Goal: Information Seeking & Learning: Understand process/instructions

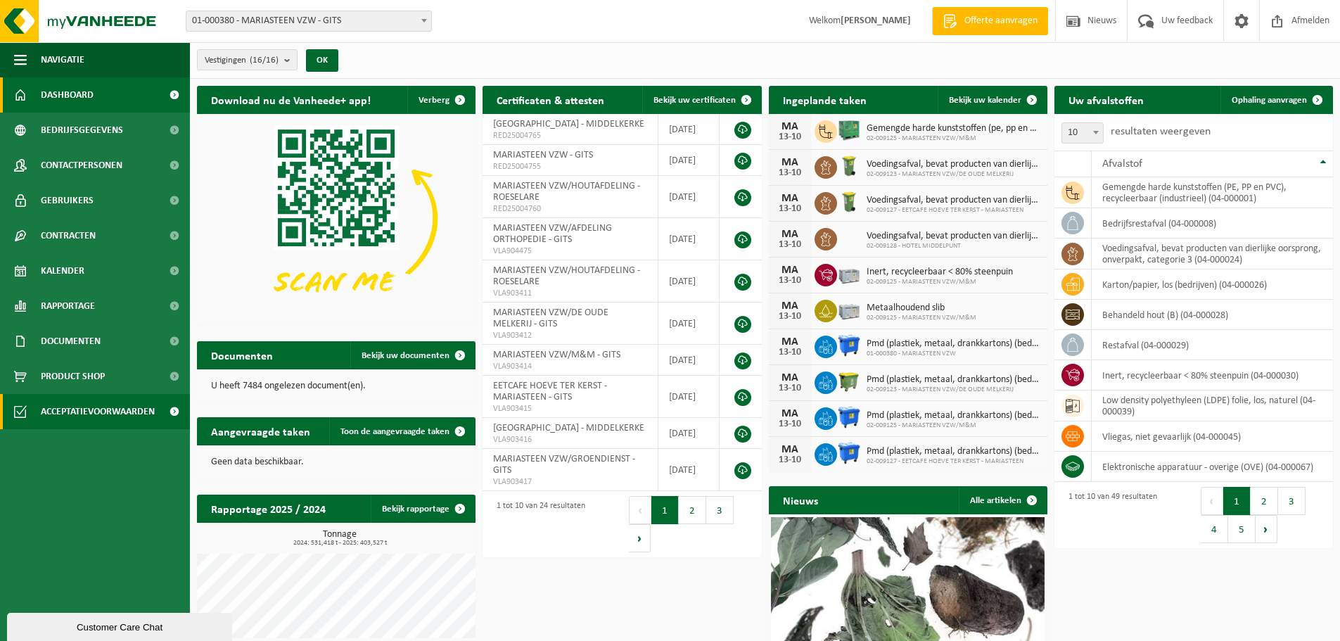
click at [91, 407] on span "Acceptatievoorwaarden" at bounding box center [98, 411] width 114 height 35
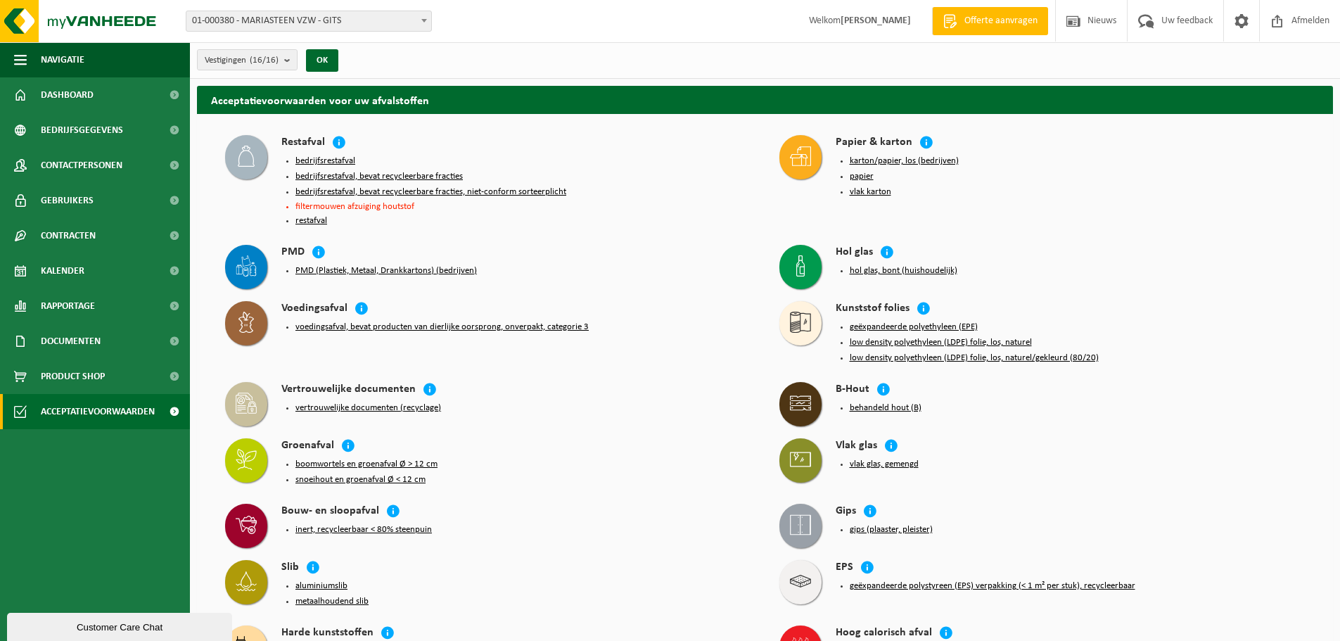
click at [336, 155] on button "bedrijfsrestafval" at bounding box center [325, 160] width 60 height 11
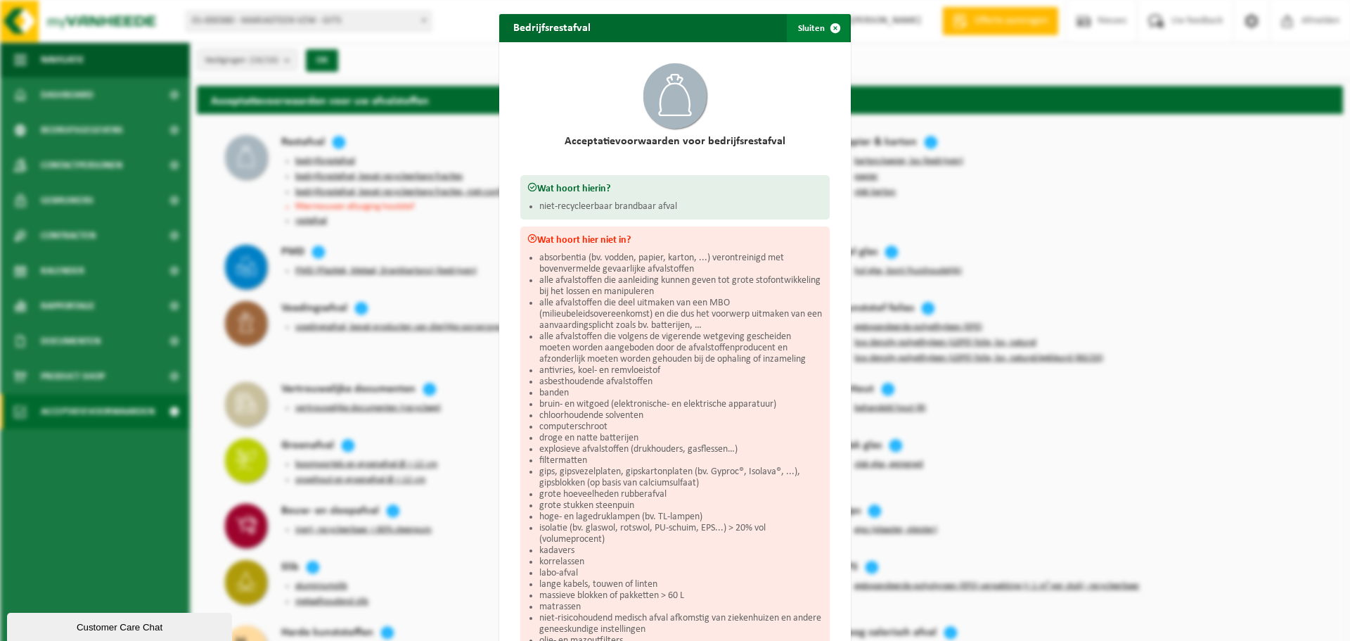
click at [809, 27] on button "Sluiten" at bounding box center [818, 28] width 63 height 28
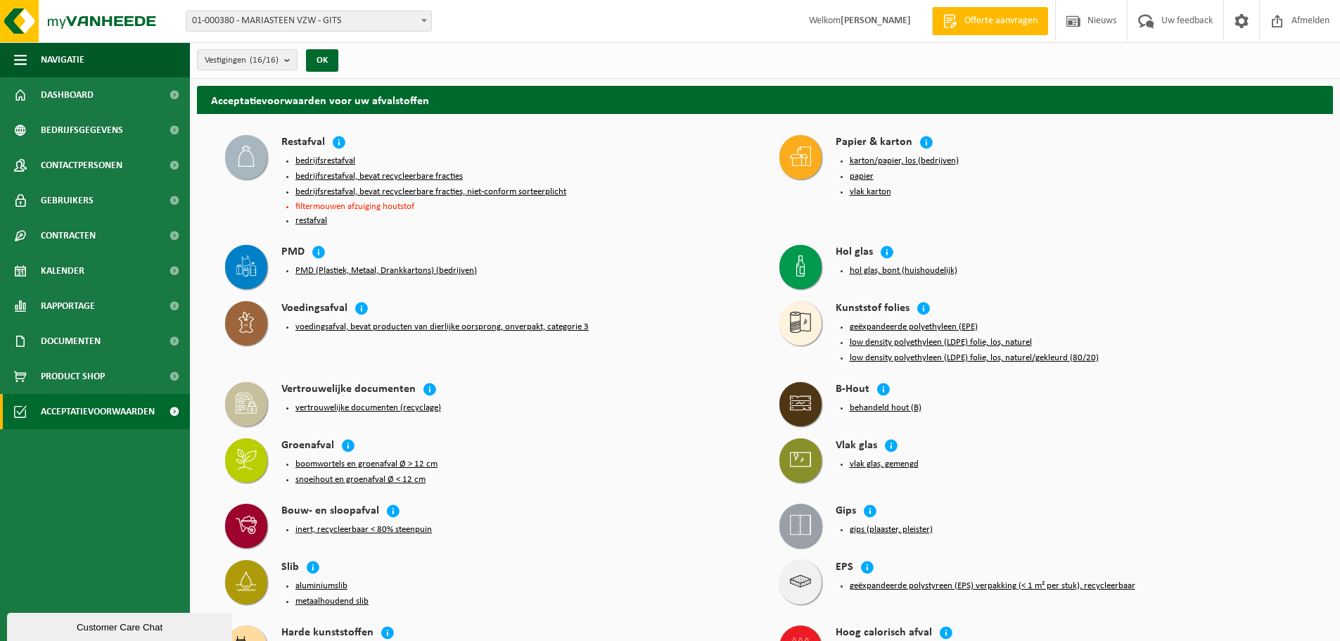
click at [519, 188] on button "bedrijfsrestafval, bevat recycleerbare fracties, niet-conform sorteerplicht" at bounding box center [430, 191] width 271 height 11
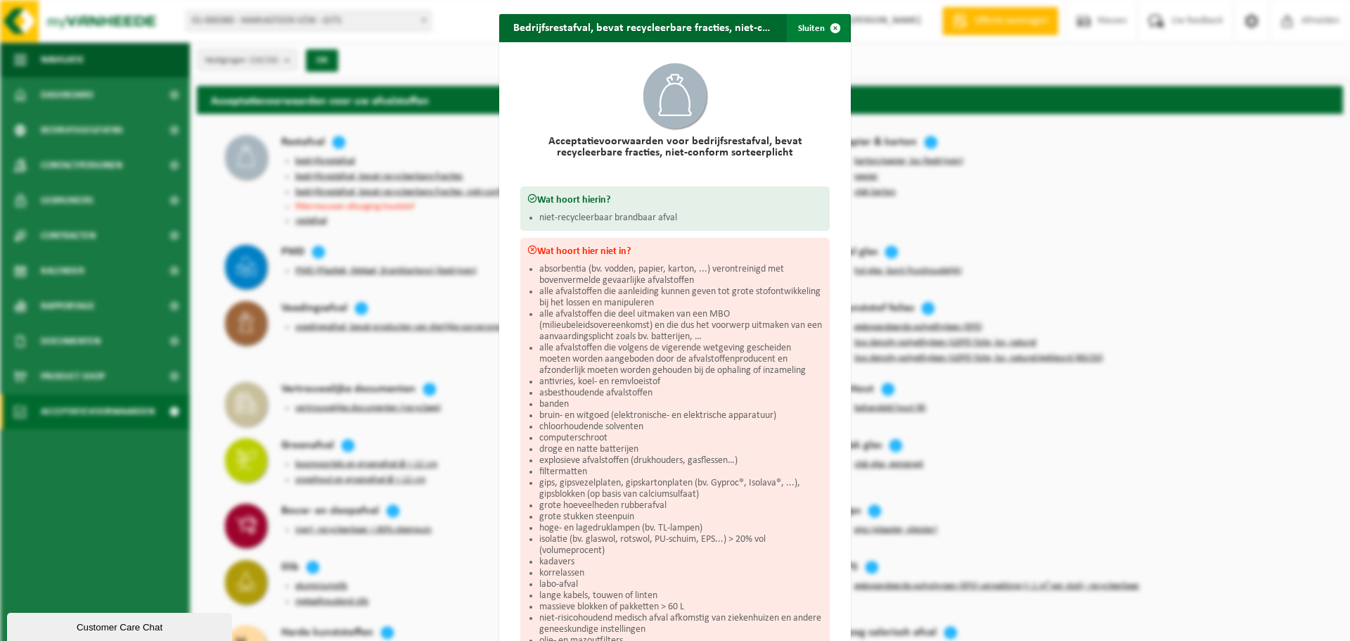
click at [821, 26] on span "button" at bounding box center [835, 28] width 28 height 28
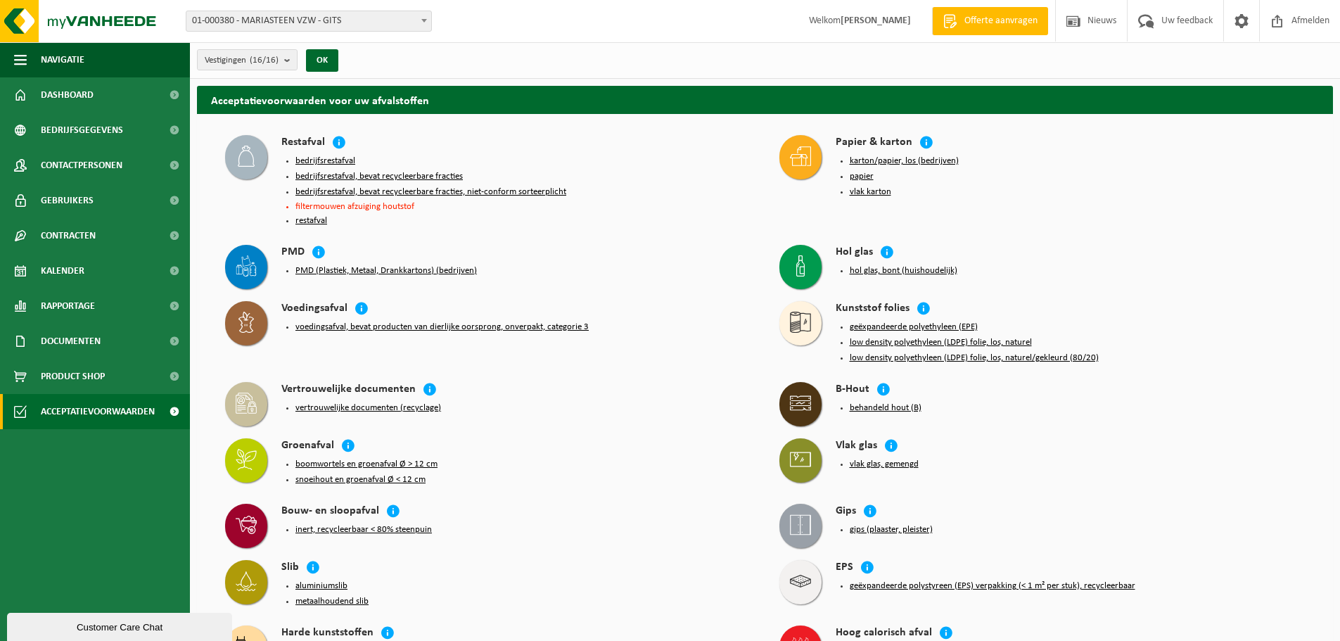
click at [402, 176] on button "bedrijfsrestafval, bevat recycleerbare fracties" at bounding box center [378, 176] width 167 height 11
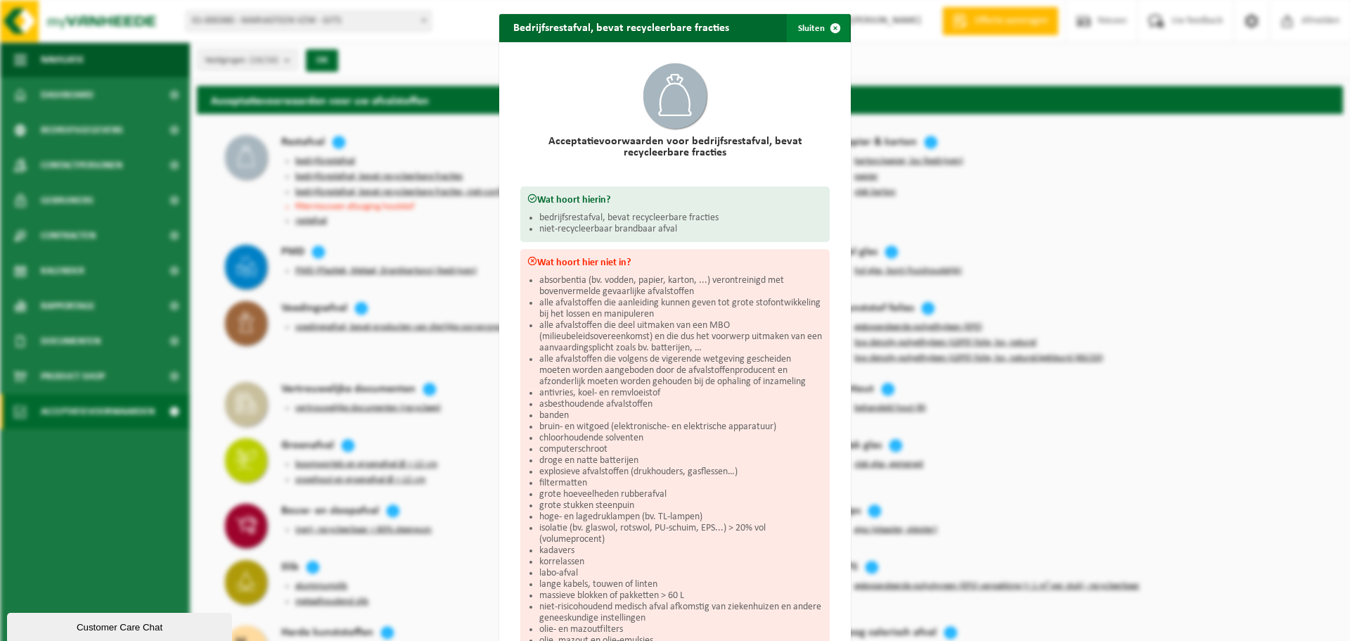
click at [810, 28] on button "Sluiten" at bounding box center [818, 28] width 63 height 28
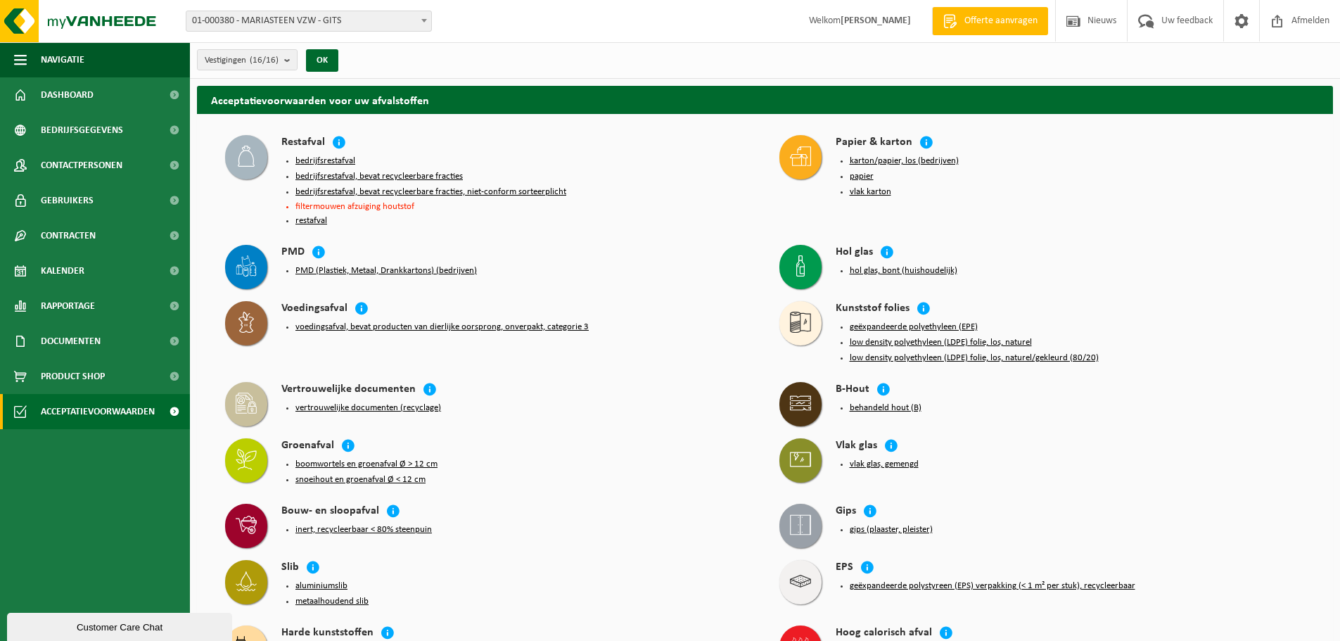
click at [319, 155] on button "bedrijfsrestafval" at bounding box center [325, 160] width 60 height 11
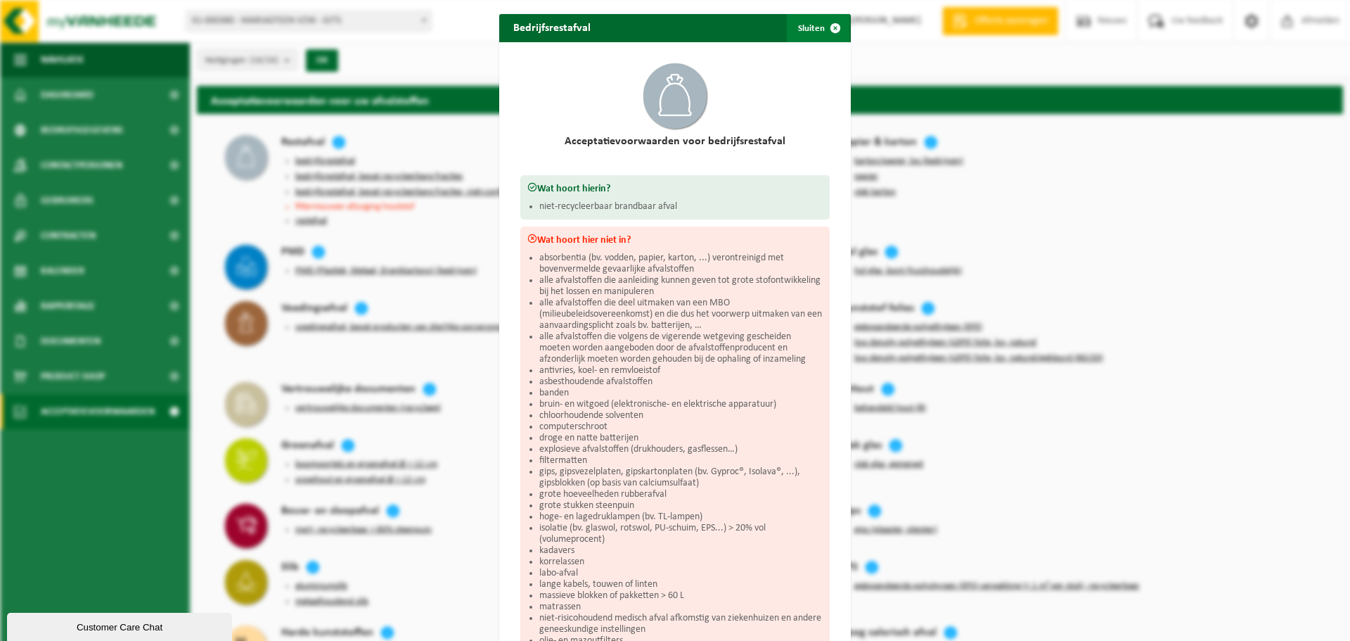
click at [810, 27] on button "Sluiten" at bounding box center [818, 28] width 63 height 28
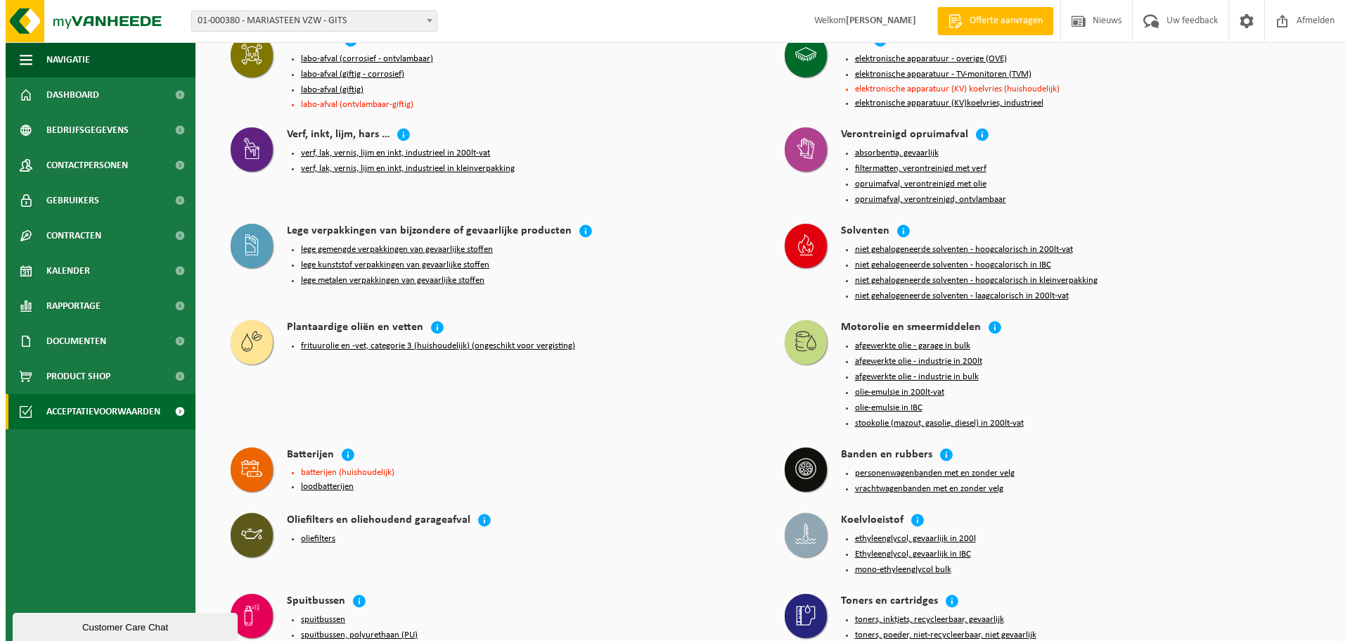
scroll to position [2462, 0]
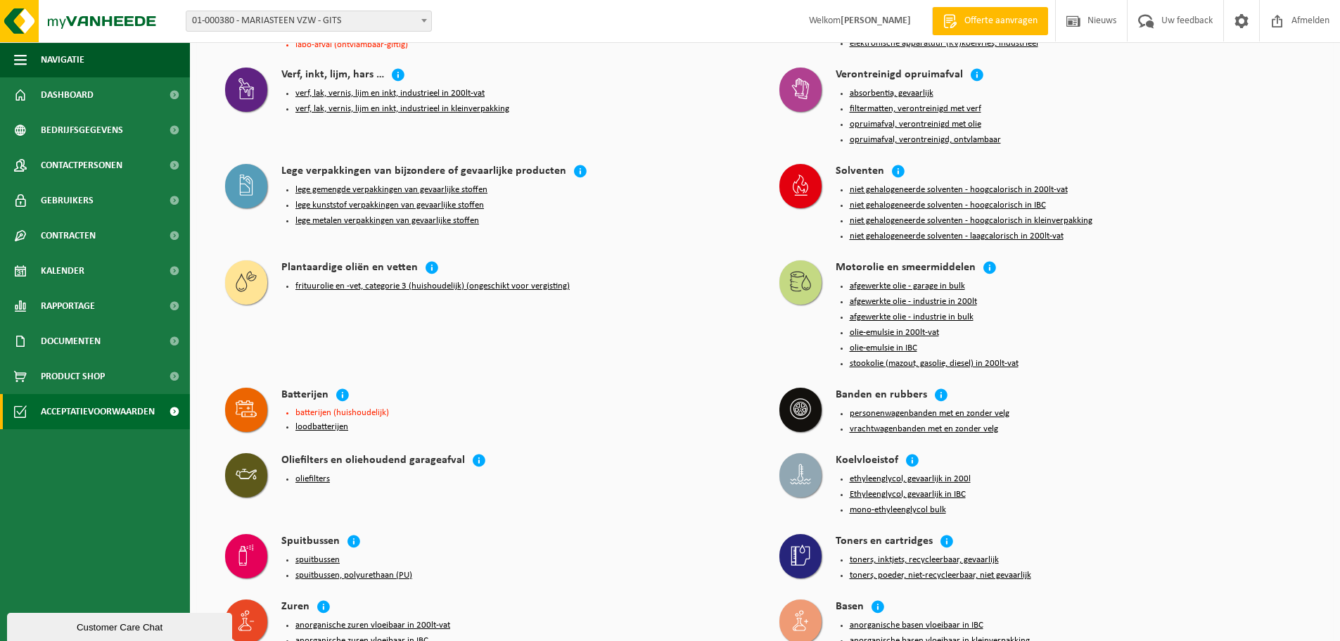
click at [933, 408] on button "personenwagenbanden met en zonder velg" at bounding box center [930, 413] width 160 height 11
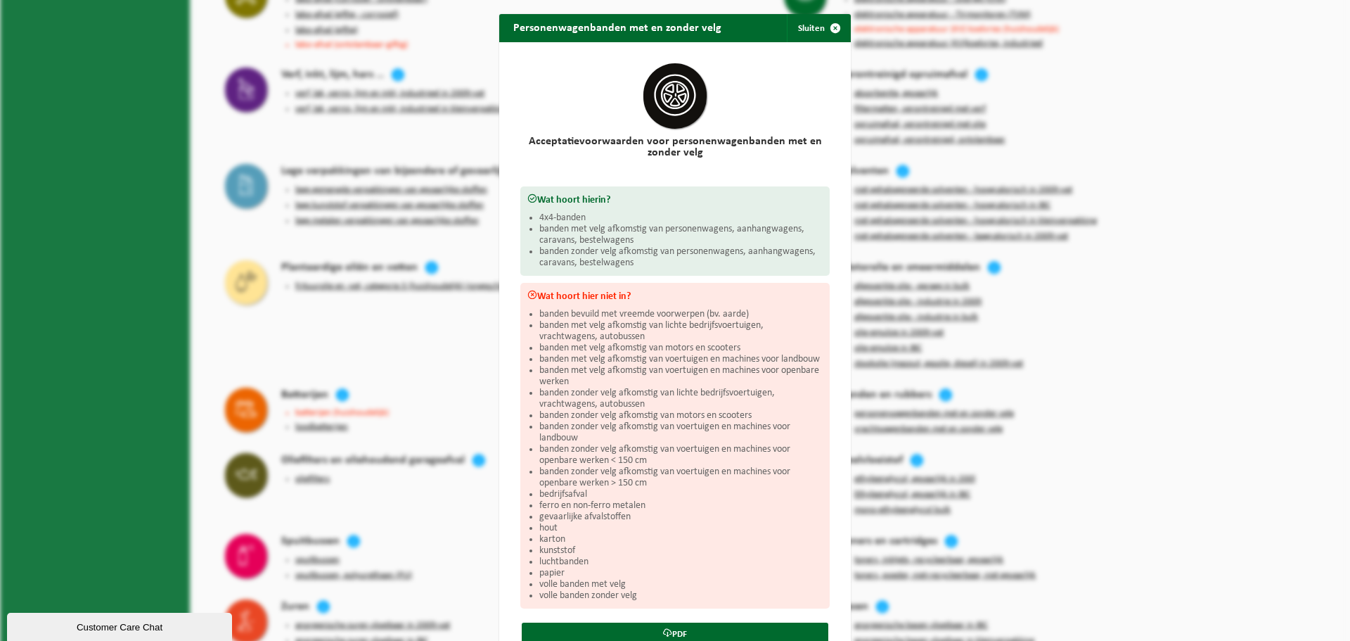
scroll to position [61, 0]
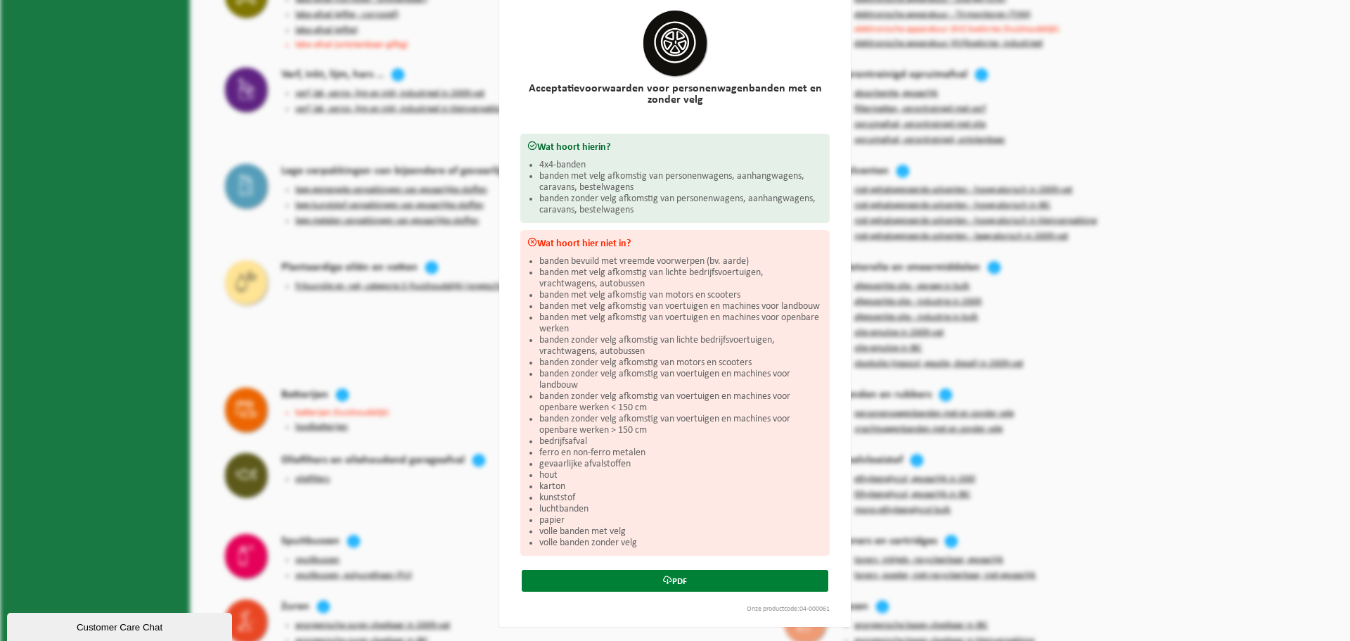
click at [689, 581] on link "PDF" at bounding box center [675, 581] width 307 height 22
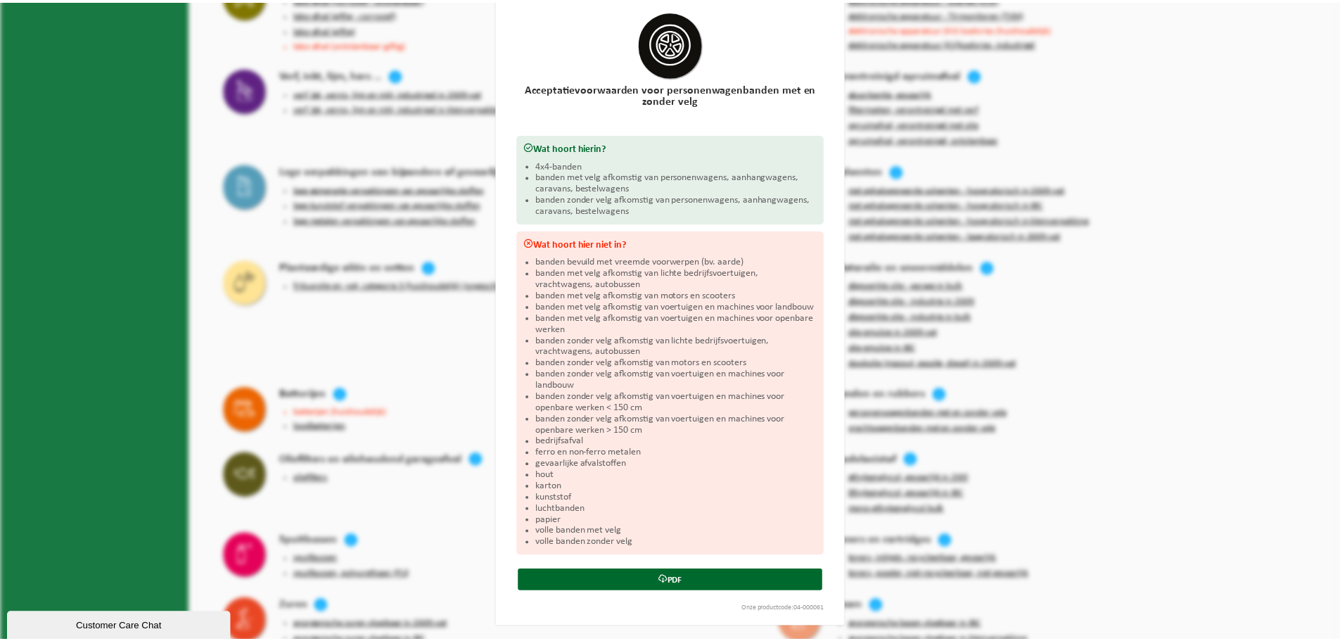
scroll to position [0, 0]
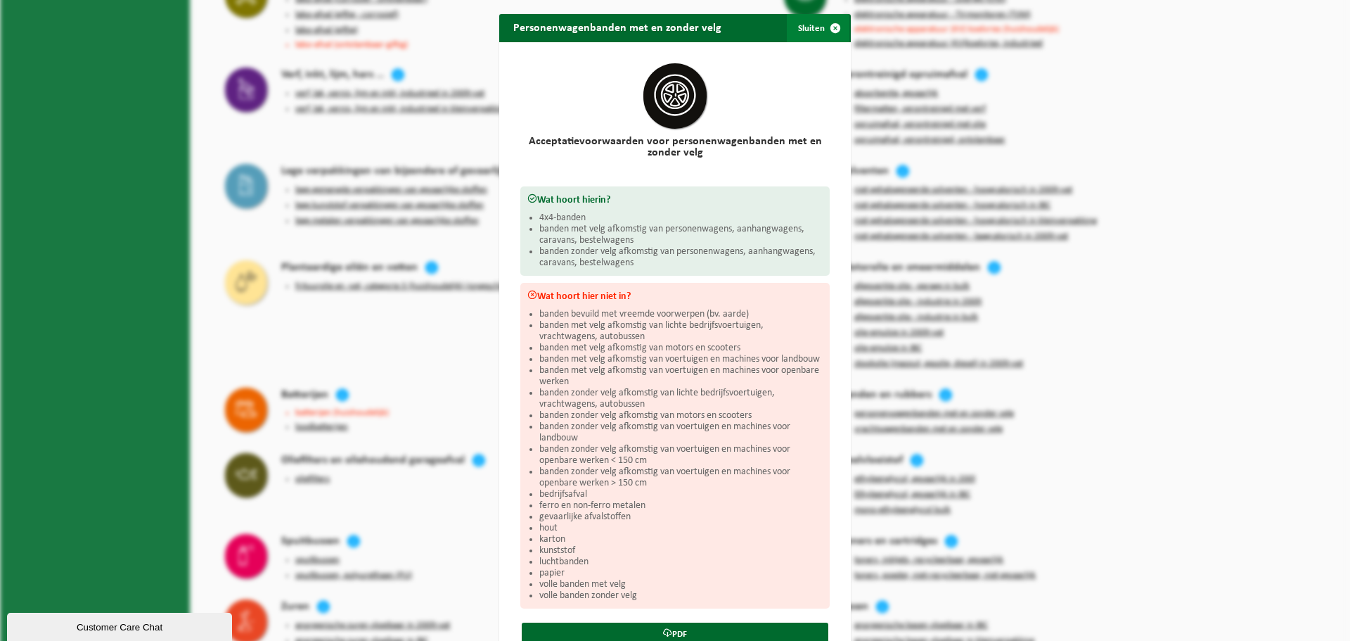
click at [810, 24] on button "Sluiten" at bounding box center [818, 28] width 63 height 28
